Goal: Information Seeking & Learning: Find specific page/section

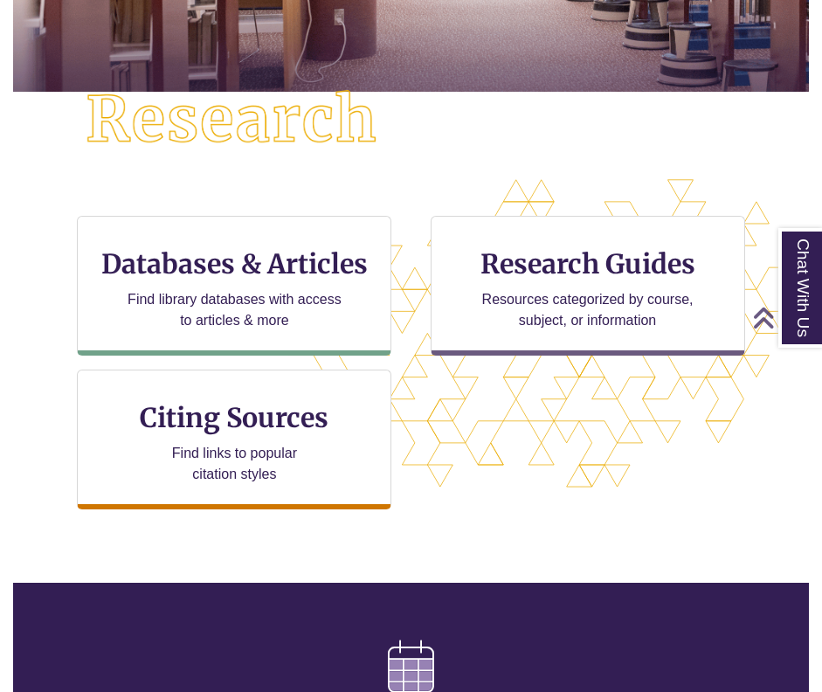
scroll to position [388, 0]
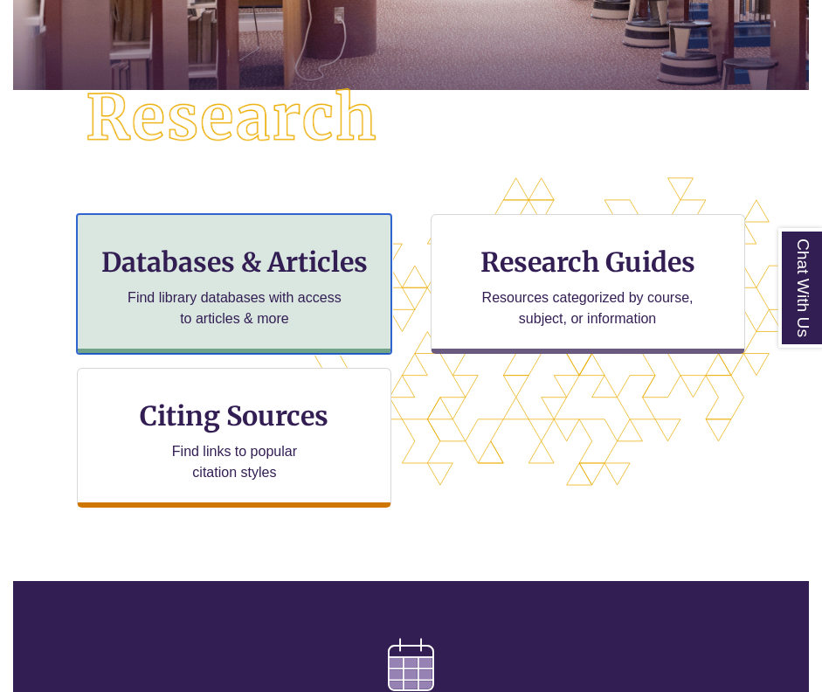
click at [271, 256] on h3 "Databases & Articles" at bounding box center [234, 262] width 285 height 33
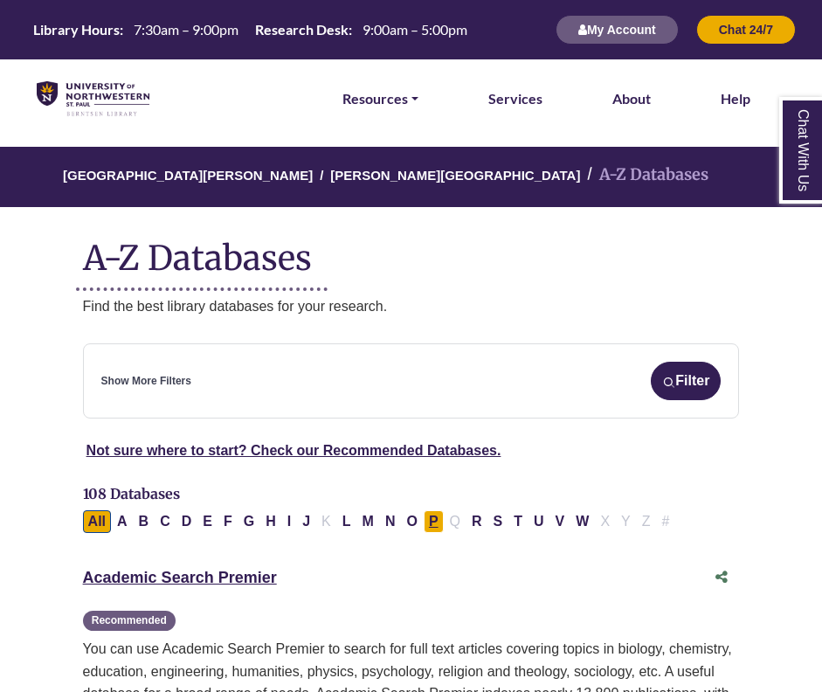
click at [434, 527] on button "P" at bounding box center [434, 521] width 20 height 23
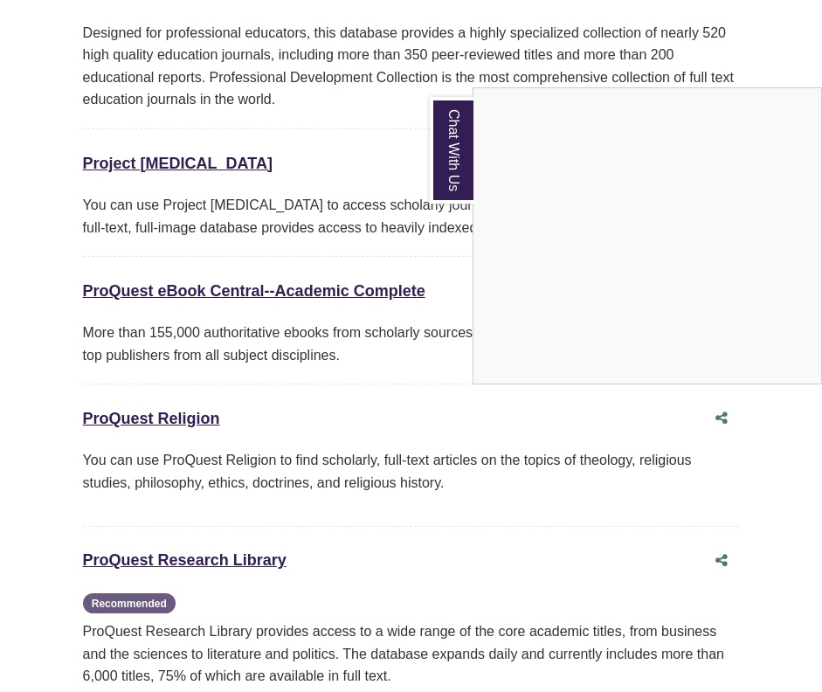
scroll to position [1488, 0]
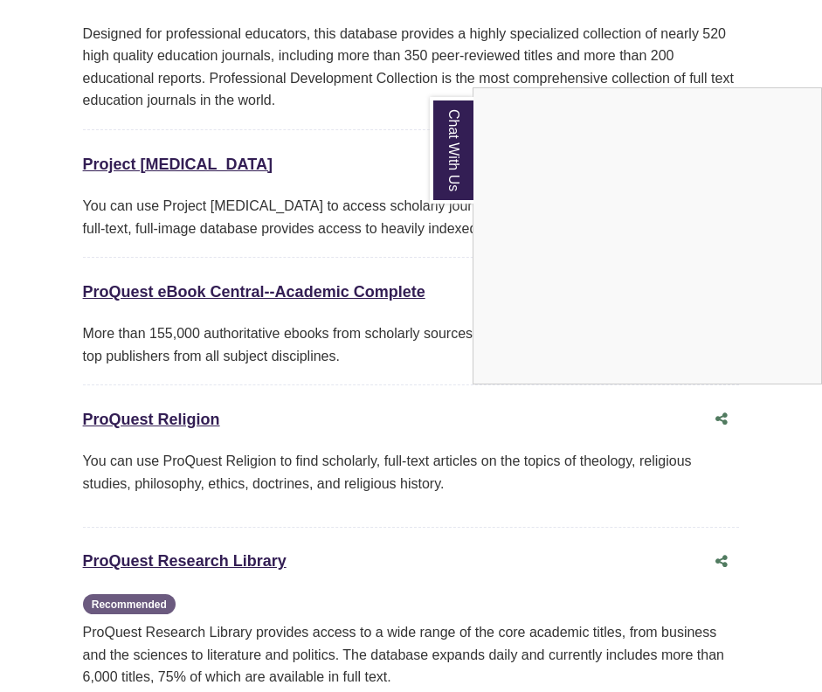
click at [170, 163] on div "Chat With Us" at bounding box center [411, 346] width 822 height 692
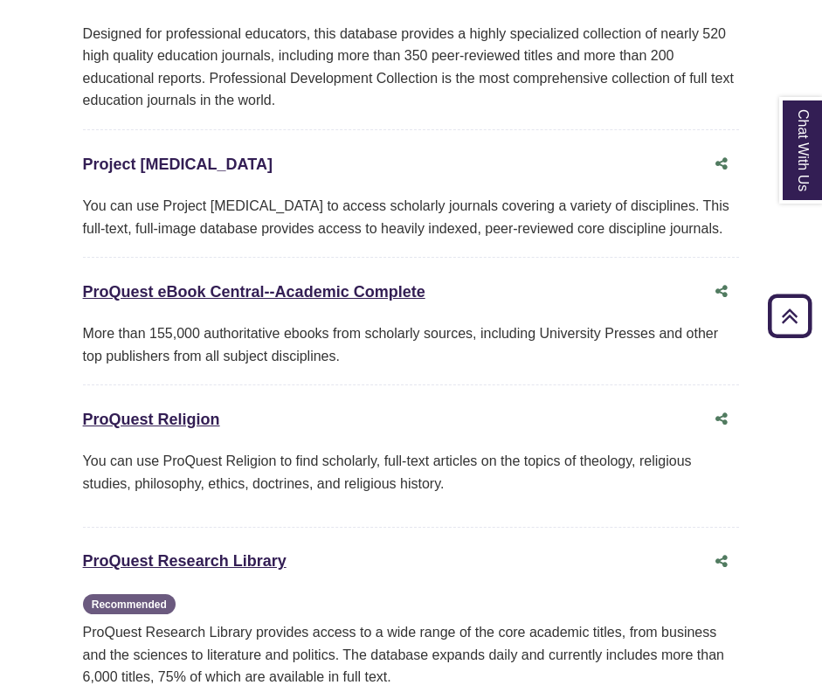
click at [165, 163] on link "Project Muse This link opens in a new window" at bounding box center [178, 164] width 190 height 17
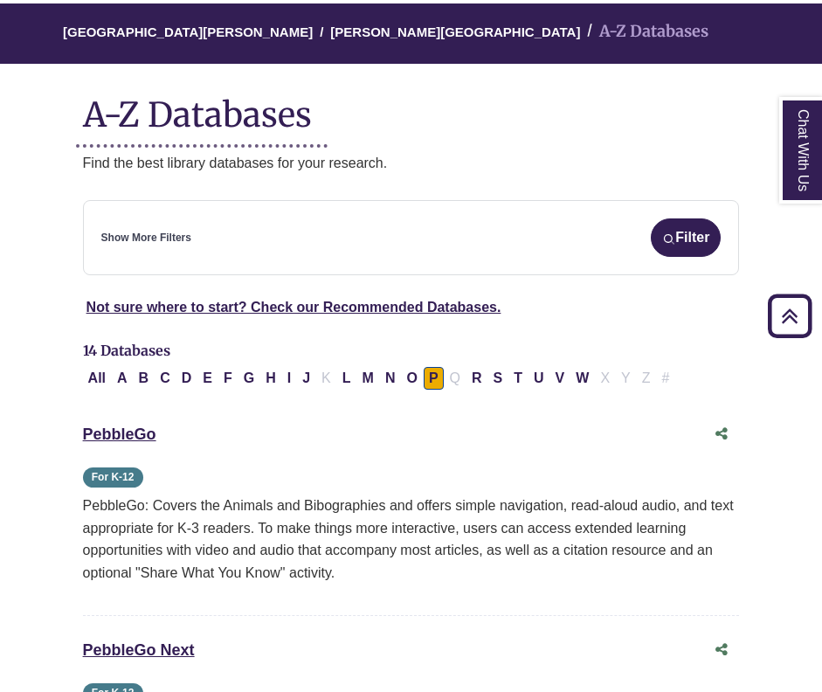
scroll to position [0, 0]
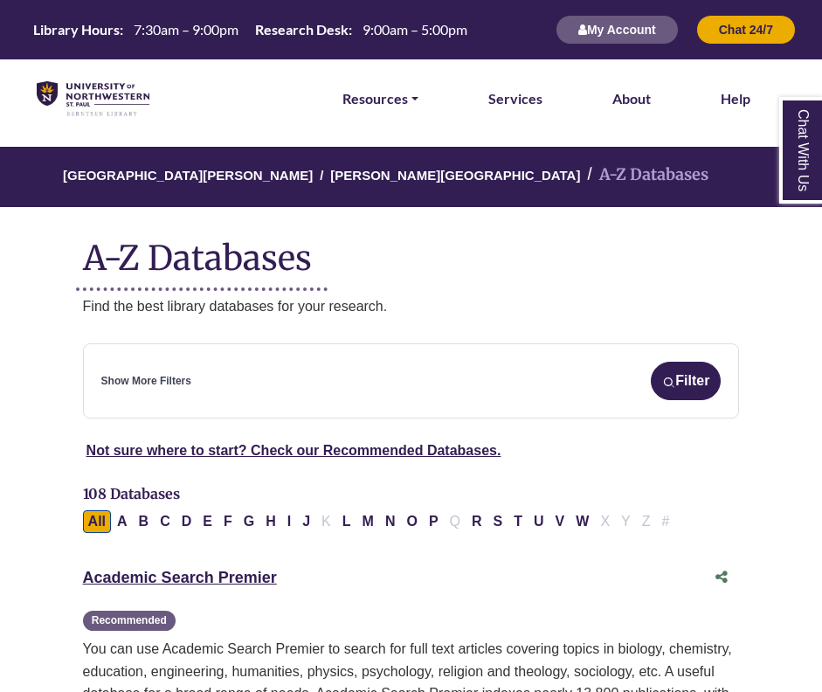
click at [89, 96] on img at bounding box center [93, 99] width 113 height 36
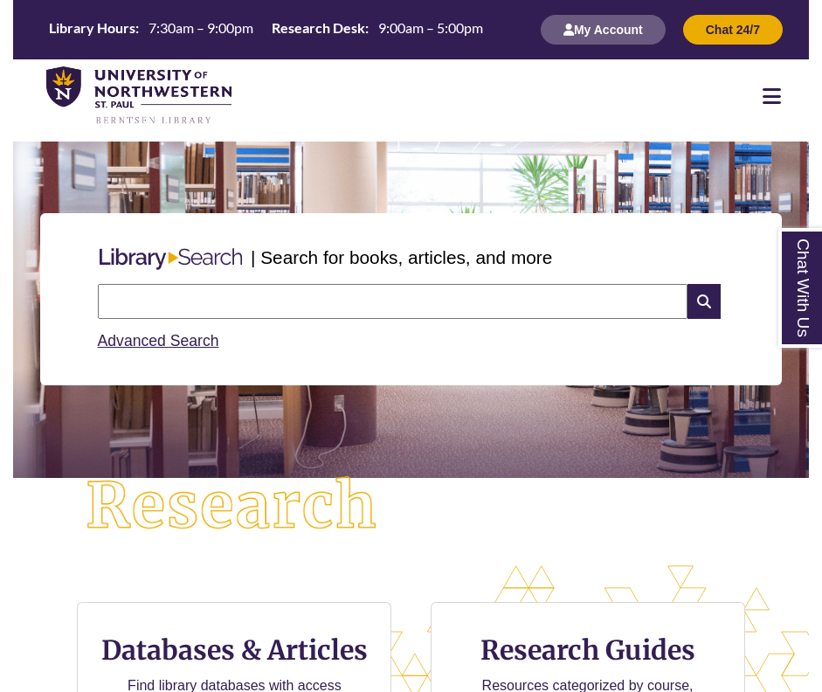
click at [180, 305] on input "text" at bounding box center [393, 301] width 590 height 35
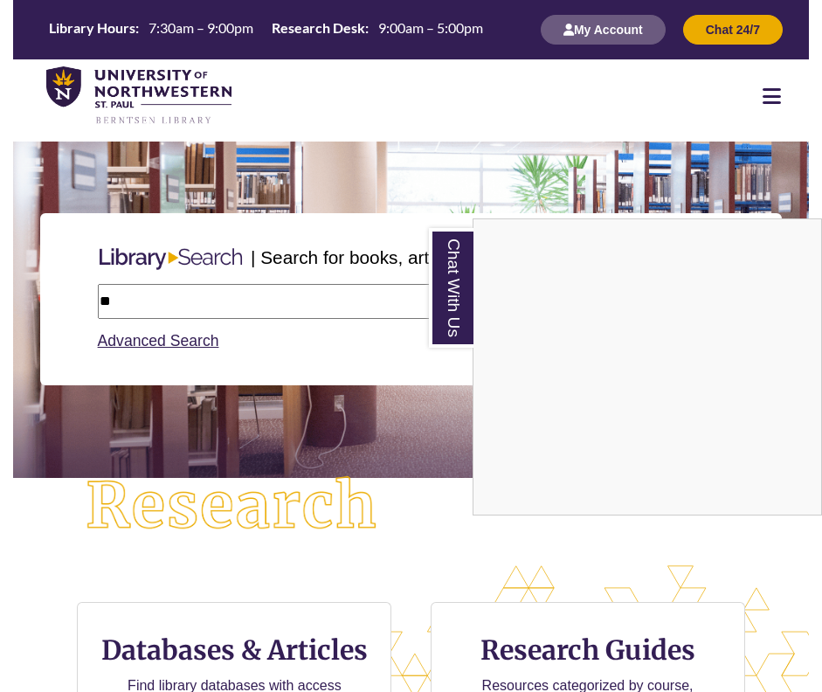
type input "*"
type input "**********"
